Goal: Information Seeking & Learning: Learn about a topic

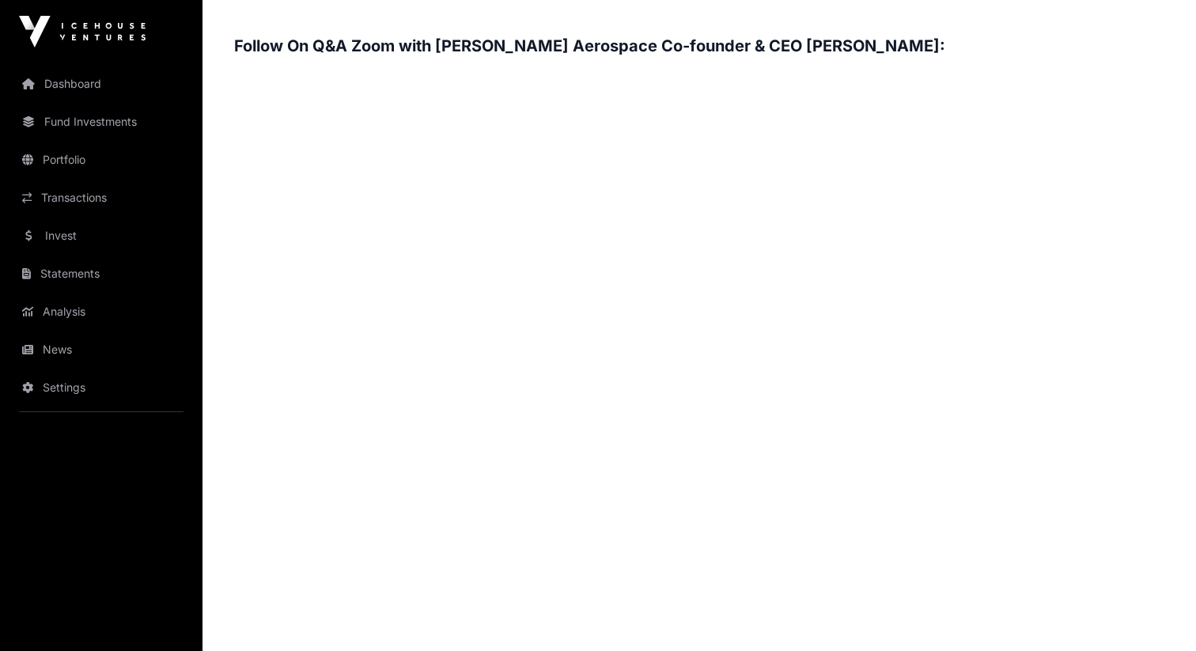
scroll to position [2434, 0]
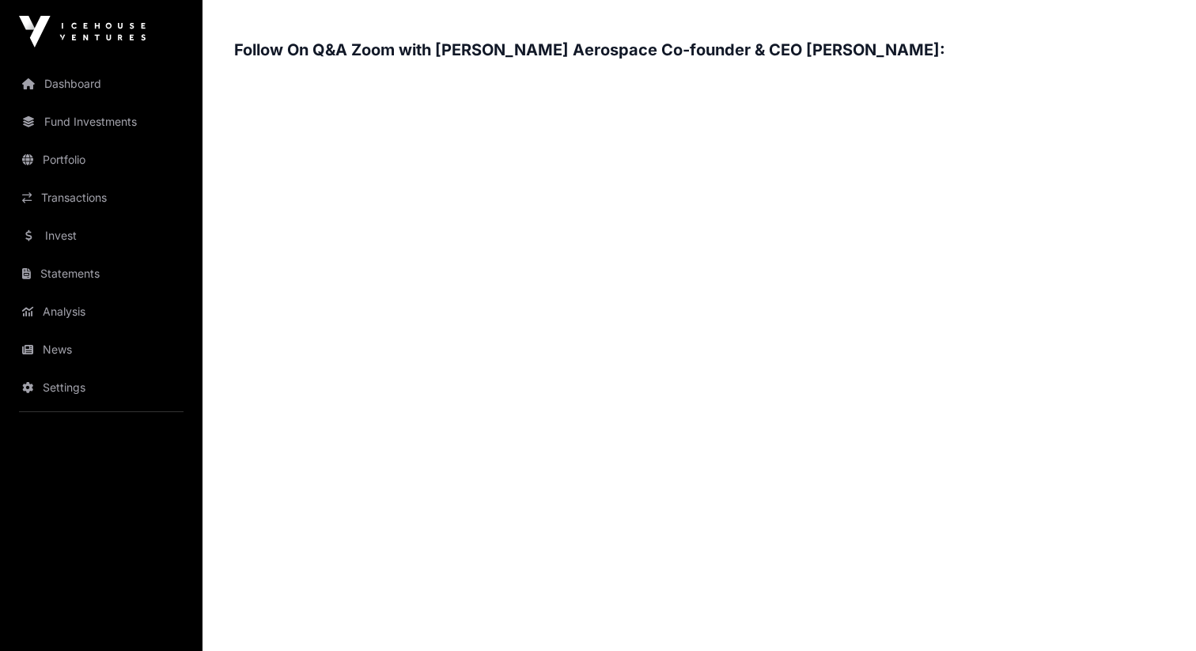
click at [766, 53] on h3 "Follow On Q&A Zoom with [PERSON_NAME] Aerospace Co-founder & CEO [PERSON_NAME]:" at bounding box center [699, 49] width 930 height 25
click at [820, 59] on h3 "Follow On Q&A Zoom with [PERSON_NAME] Aerospace Co-founder & CEO [PERSON_NAME]:" at bounding box center [699, 49] width 930 height 25
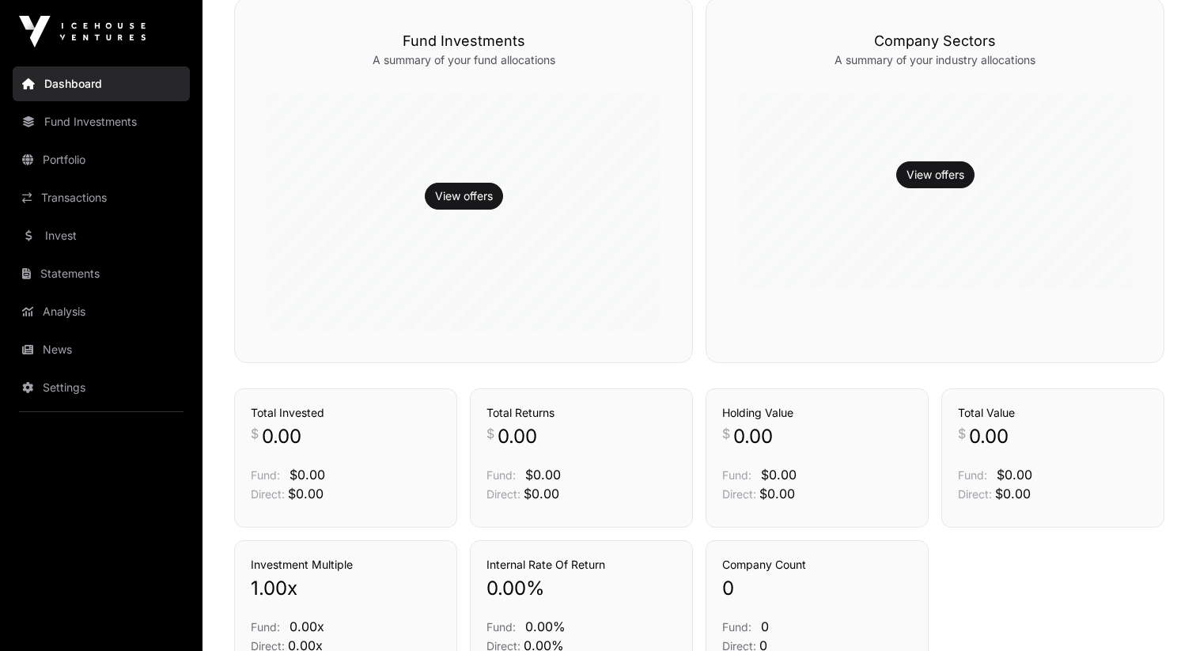
scroll to position [154, 0]
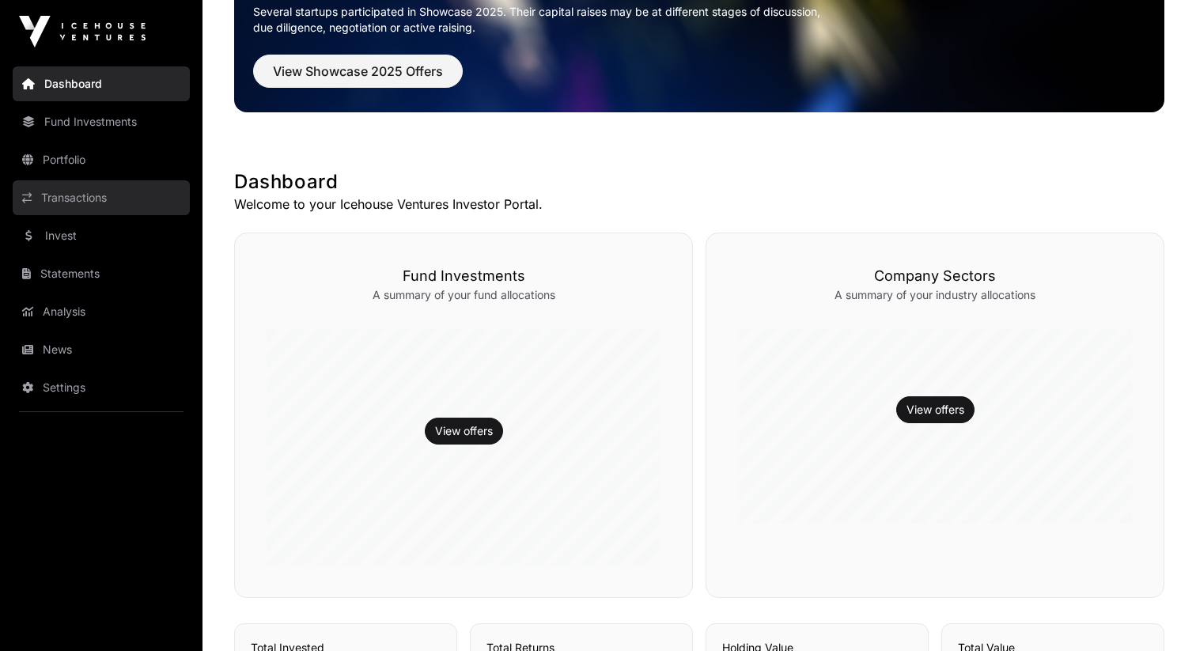
click at [94, 197] on link "Transactions" at bounding box center [101, 197] width 177 height 35
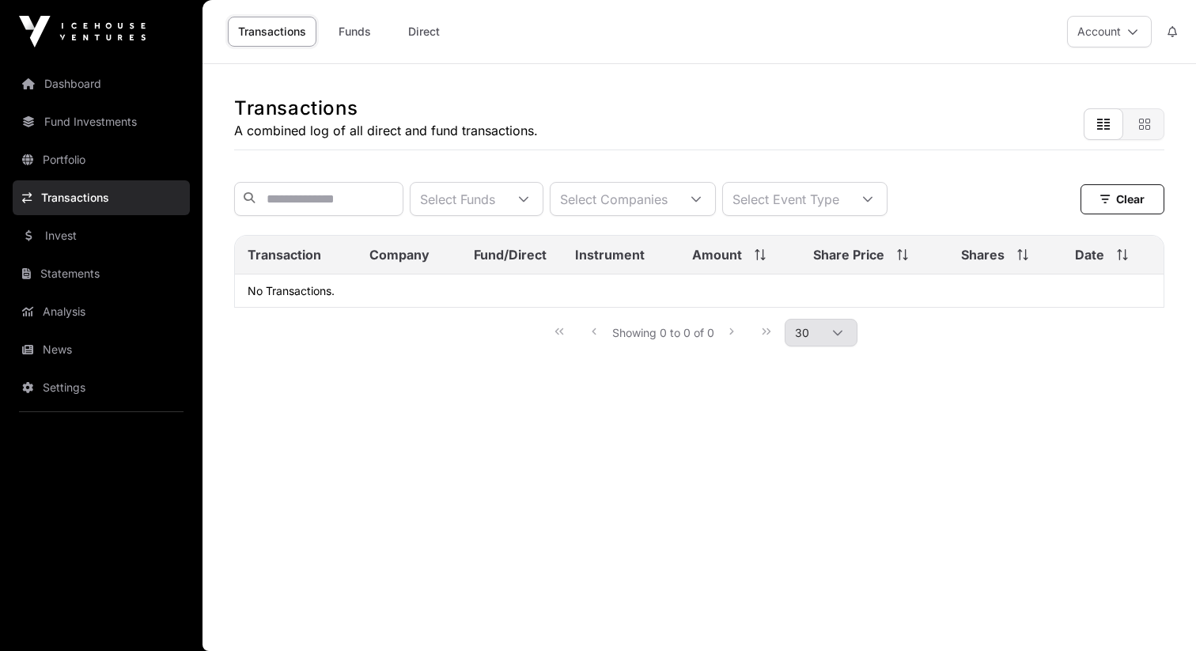
click at [87, 138] on link "Fund Investments" at bounding box center [101, 121] width 177 height 35
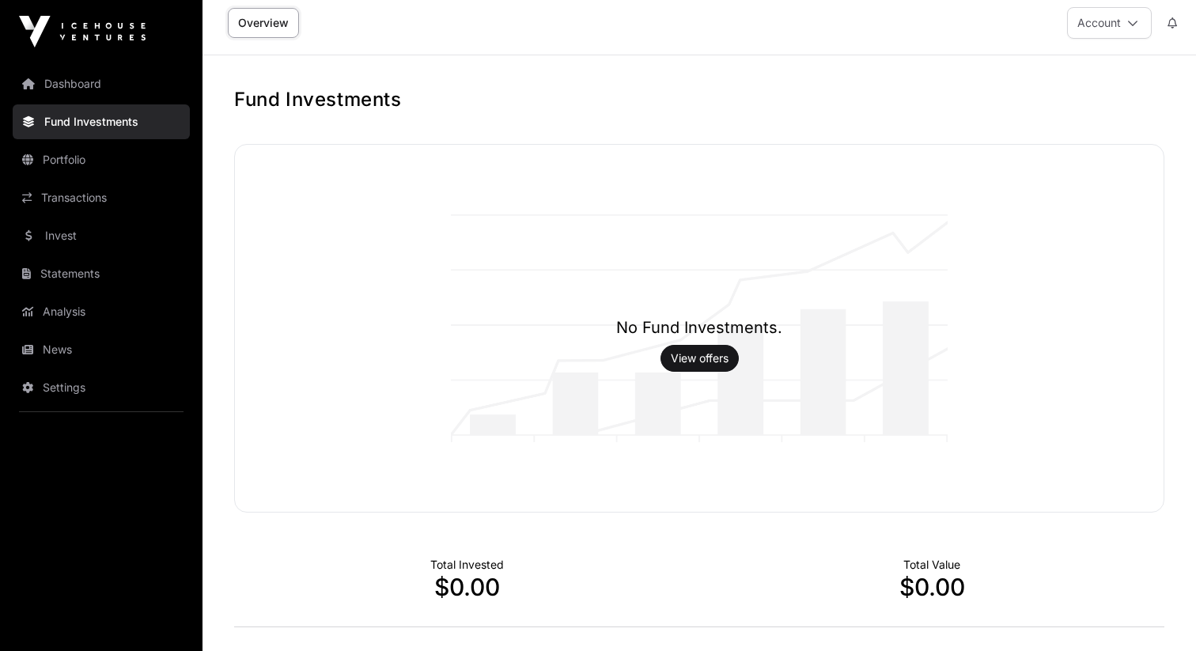
scroll to position [309, 0]
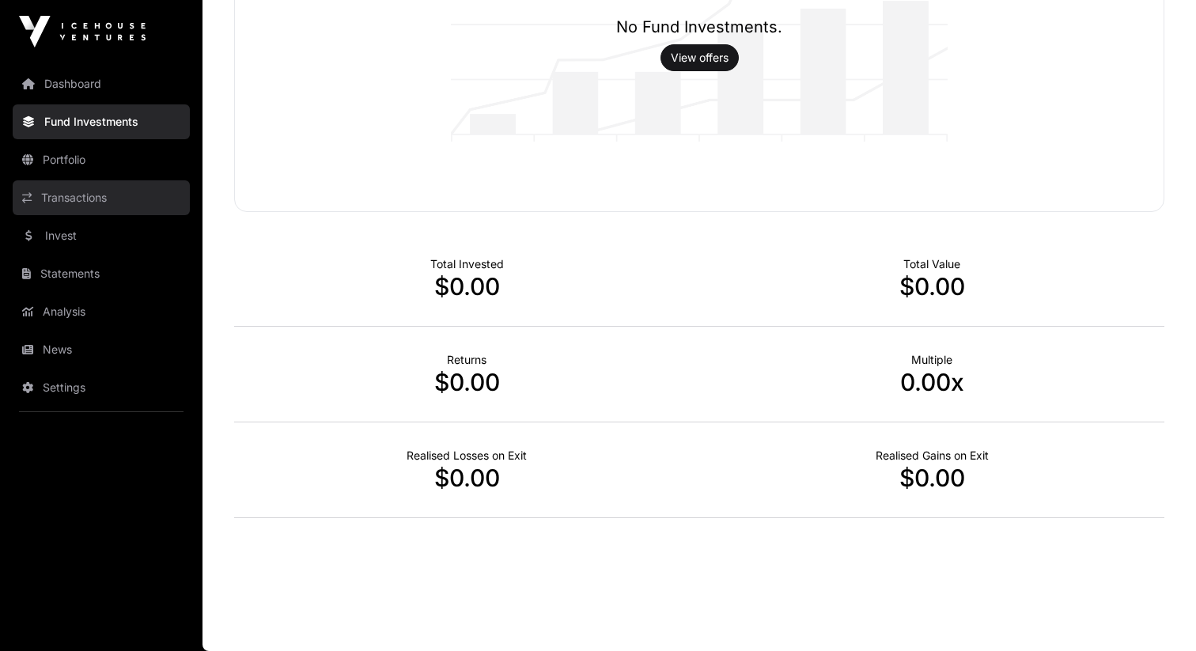
click at [70, 184] on link "Transactions" at bounding box center [101, 197] width 177 height 35
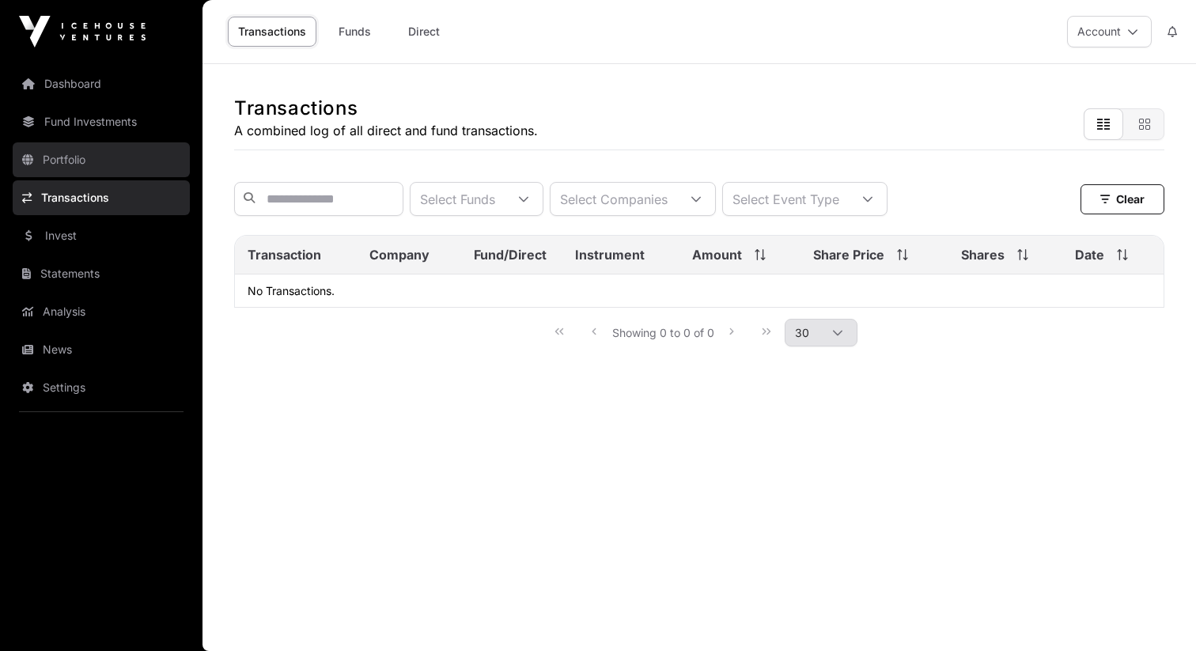
click at [67, 162] on link "Portfolio" at bounding box center [101, 159] width 177 height 35
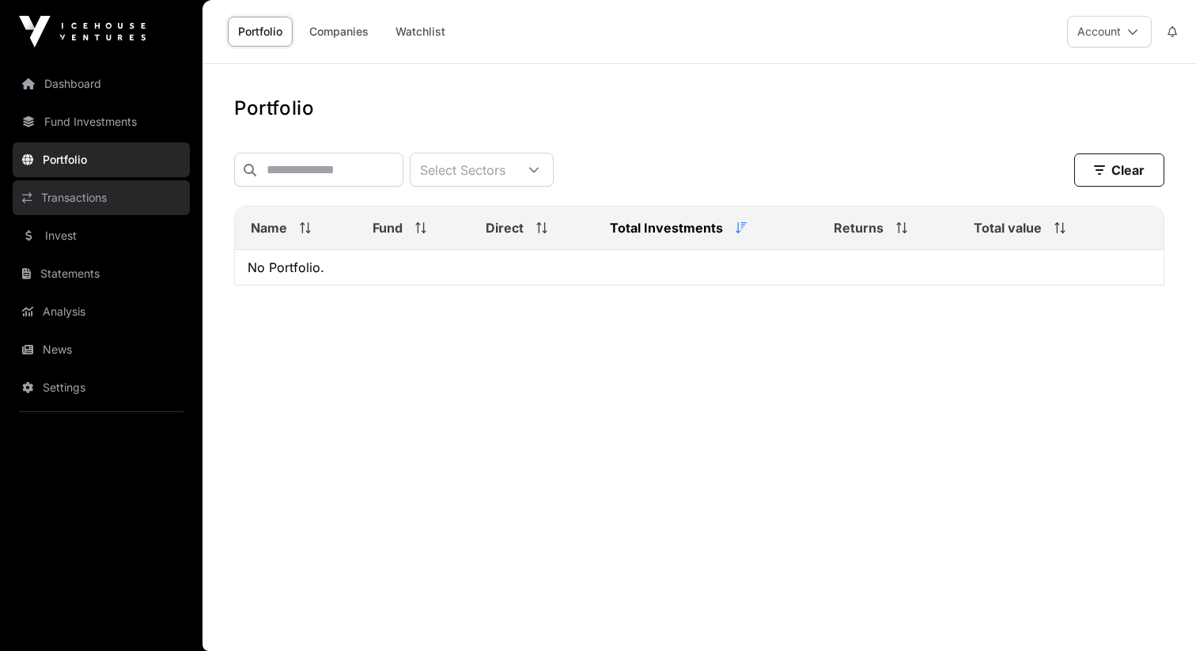
click at [84, 204] on link "Transactions" at bounding box center [101, 197] width 177 height 35
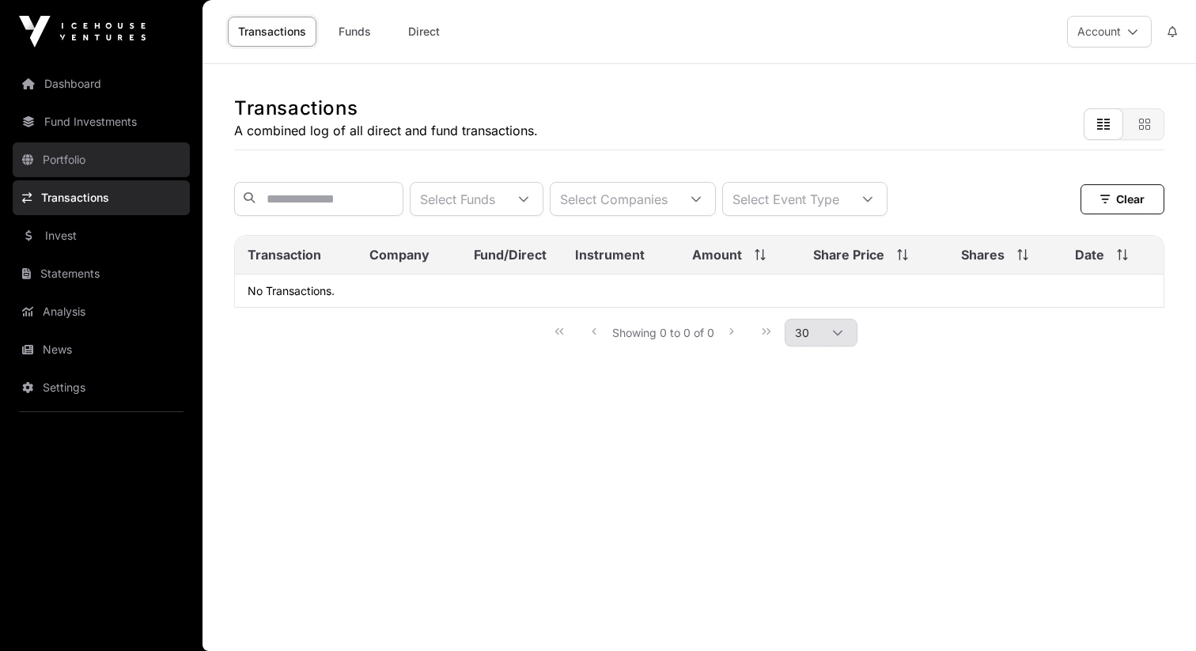
click at [89, 143] on link "Portfolio" at bounding box center [101, 159] width 177 height 35
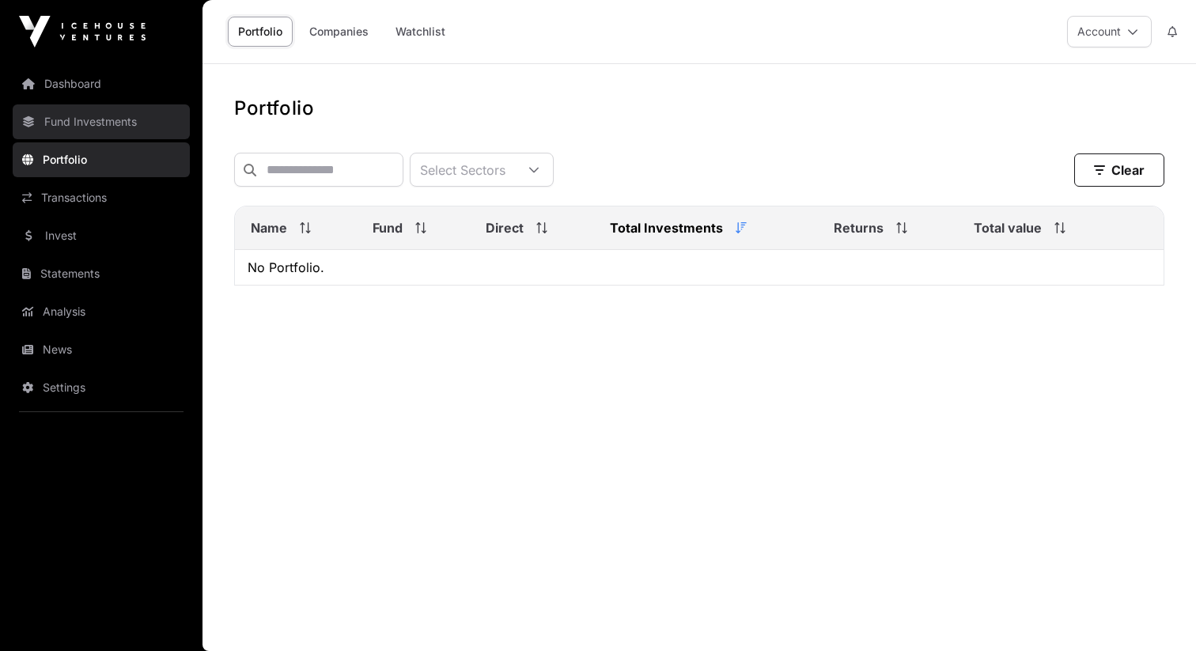
click at [78, 114] on link "Fund Investments" at bounding box center [101, 121] width 177 height 35
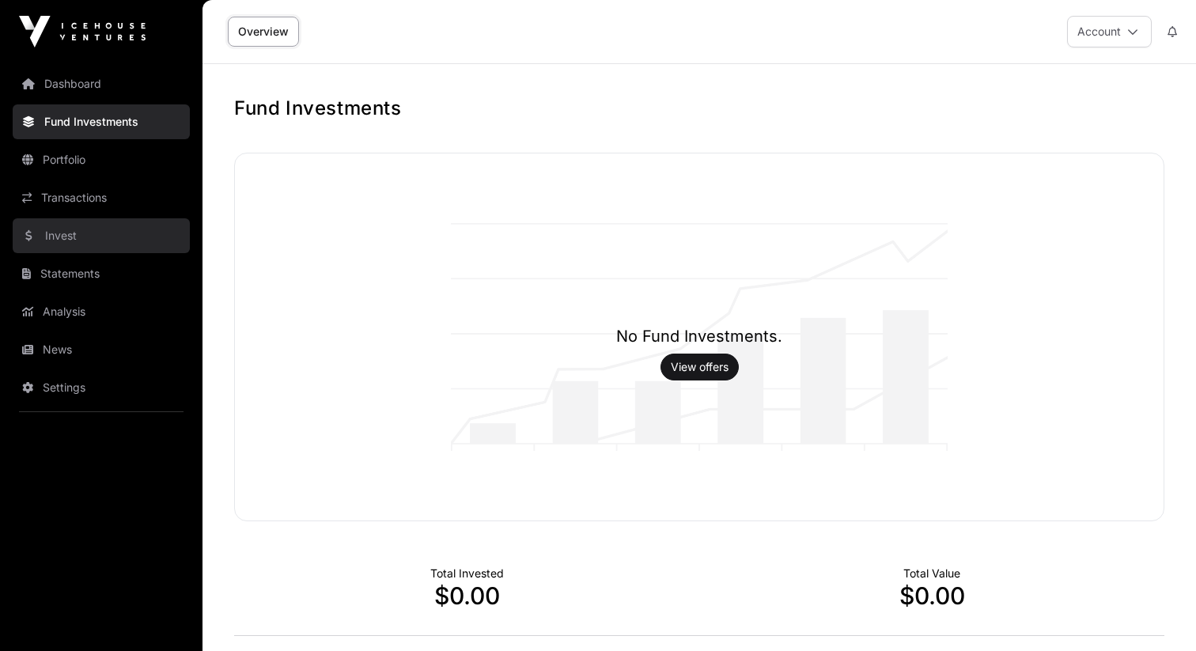
click at [87, 237] on link "Invest" at bounding box center [101, 235] width 177 height 35
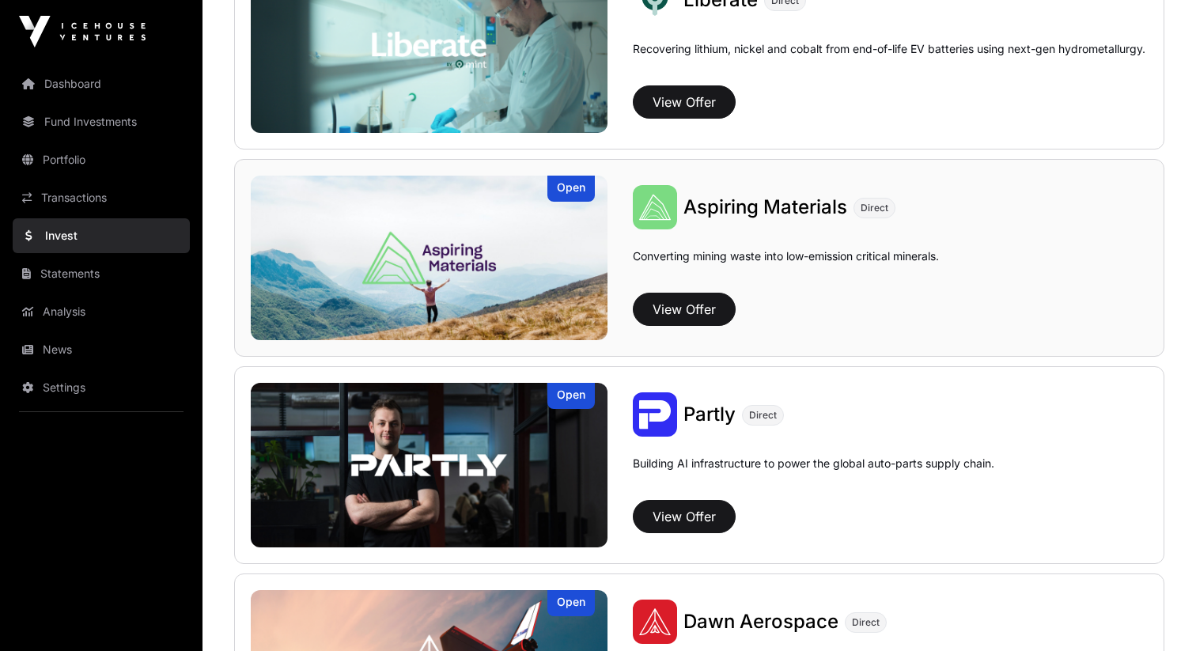
scroll to position [1421, 0]
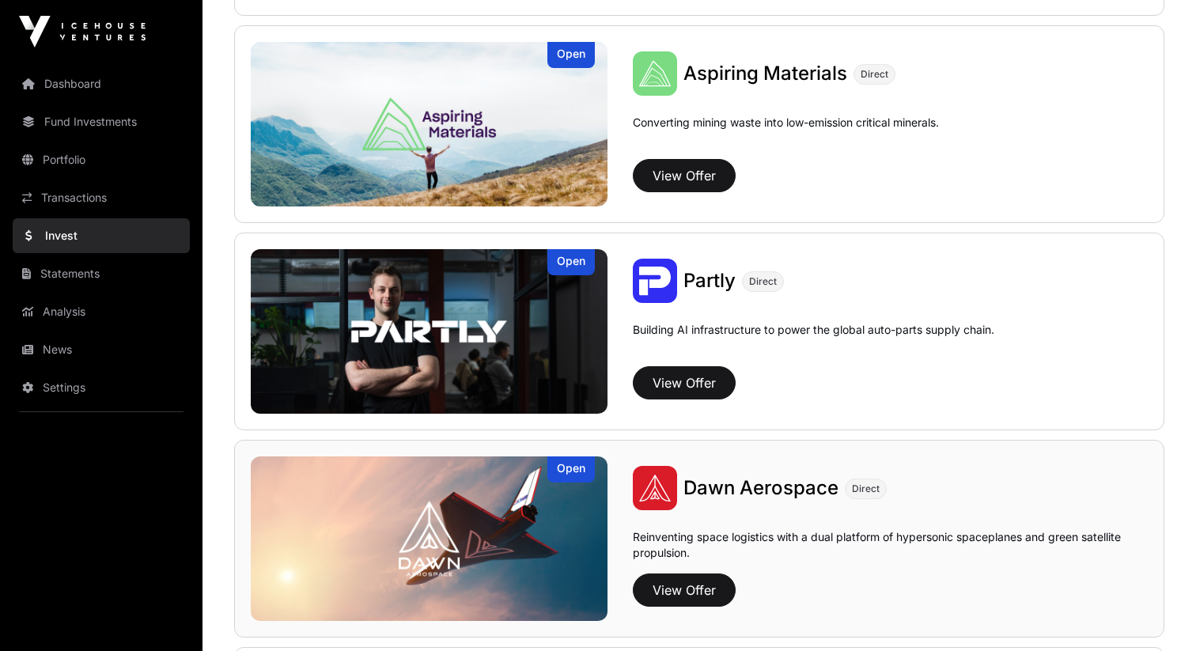
click at [782, 486] on span "Dawn Aerospace" at bounding box center [760, 487] width 155 height 23
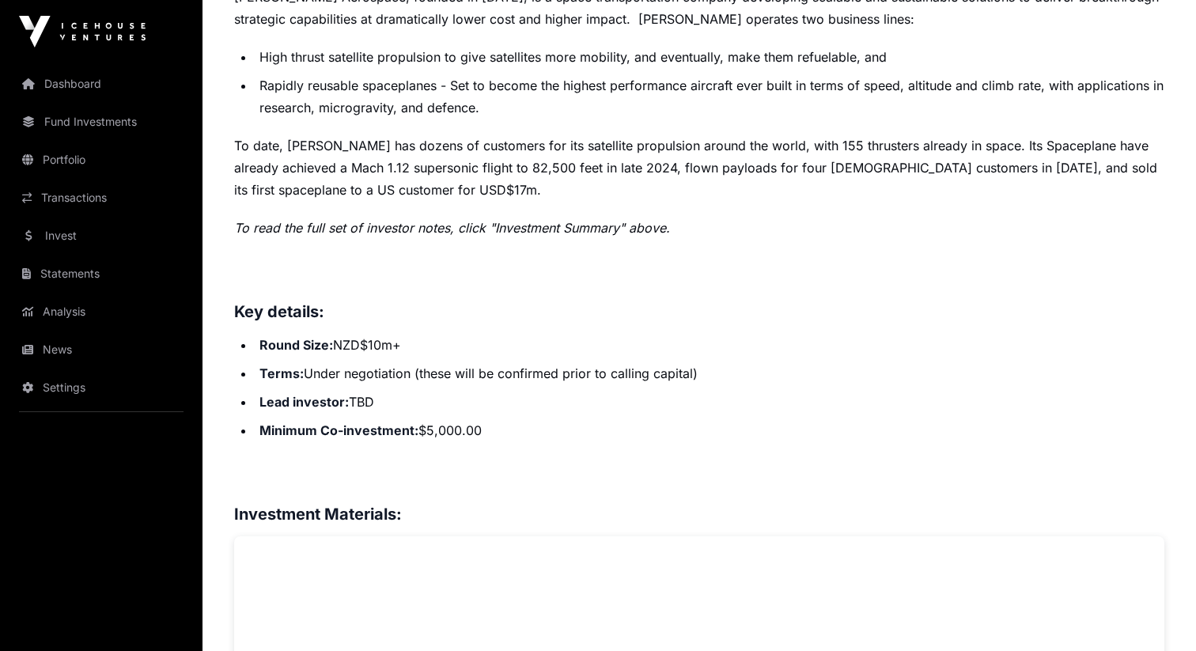
scroll to position [425, 0]
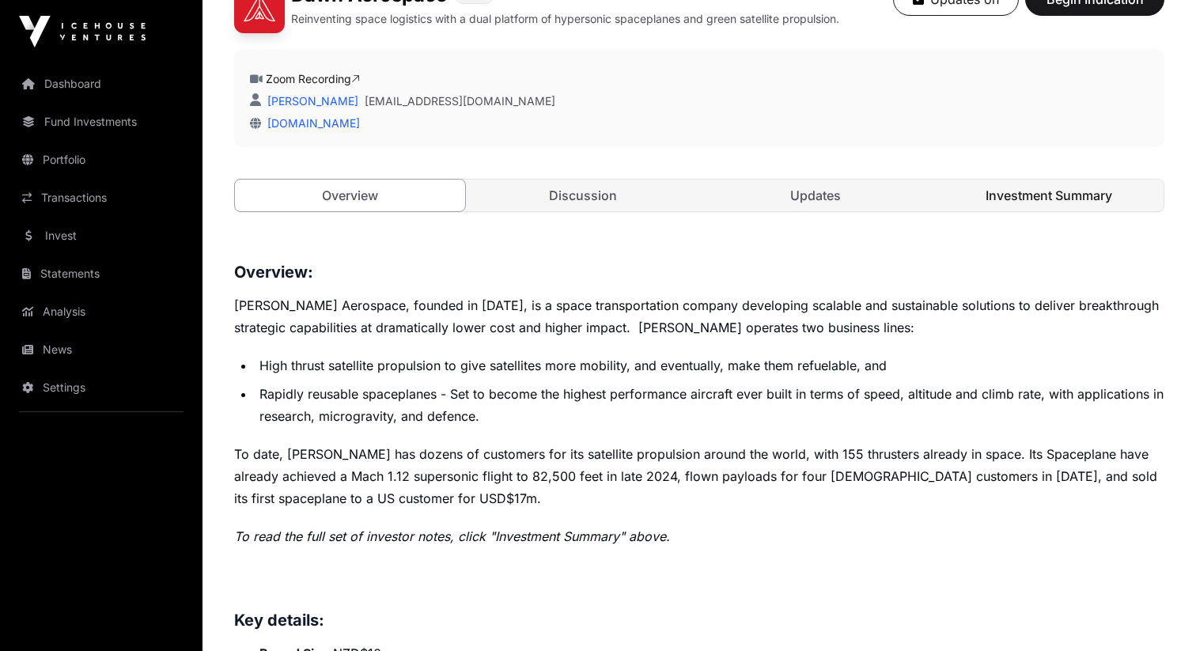
click at [983, 200] on link "Investment Summary" at bounding box center [1049, 196] width 230 height 32
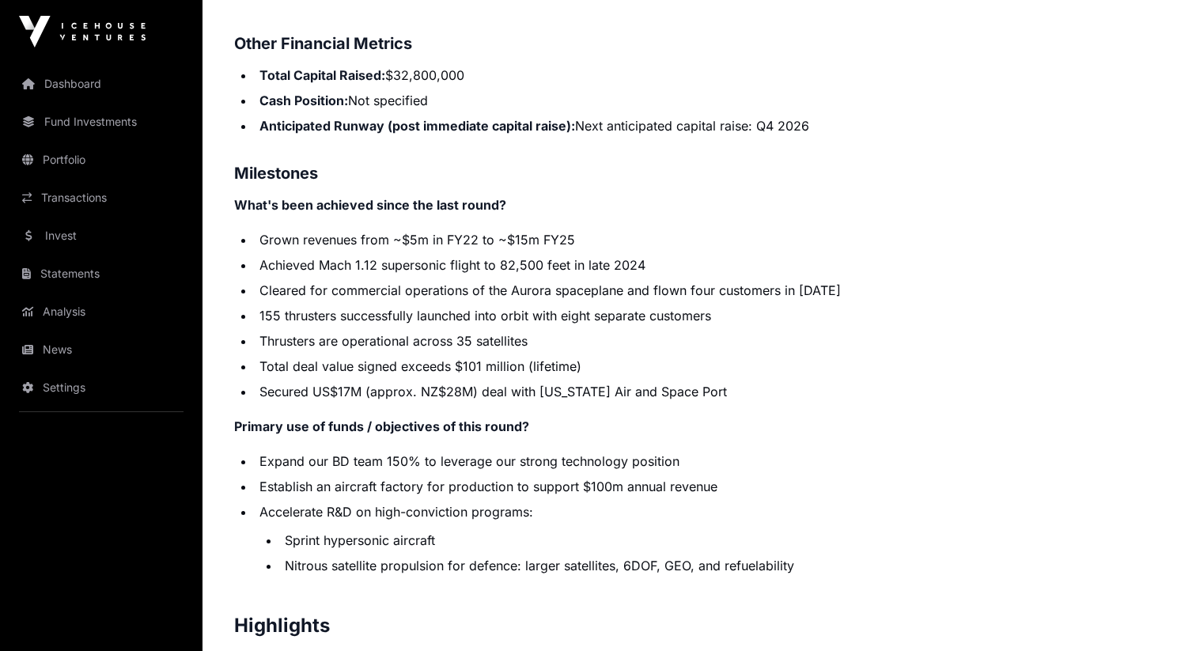
scroll to position [2412, 0]
